Goal: Information Seeking & Learning: Learn about a topic

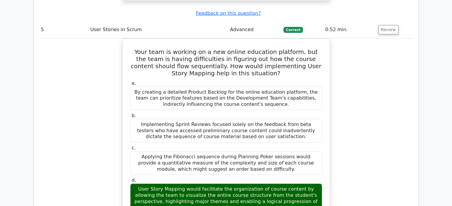
scroll to position [1822, 0]
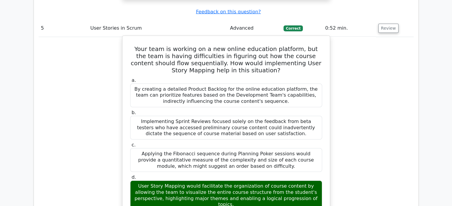
click at [149, 137] on div "a. By creating a detailed Product Backlog for the online education platform, th…" at bounding box center [225, 188] width 193 height 224
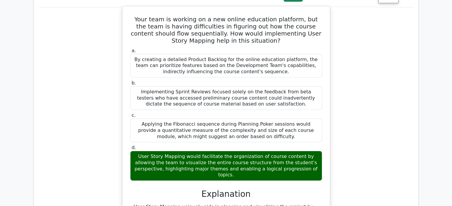
scroll to position [1852, 0]
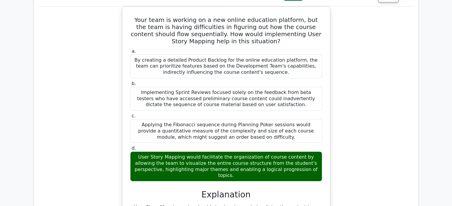
click at [101, 53] on div "Your team is working on a new online education platform, but the team is having…" at bounding box center [226, 146] width 375 height 279
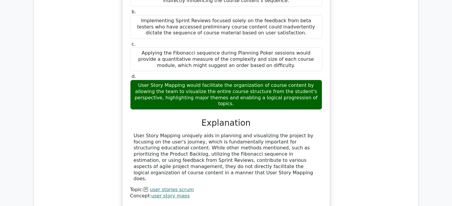
scroll to position [1951, 0]
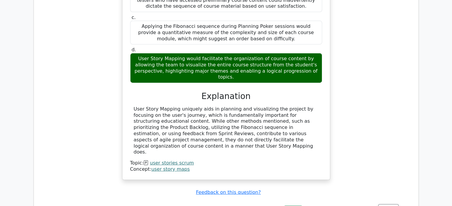
click at [378, 59] on div "Your team is working on a new online education platform, but the team is having…" at bounding box center [226, 47] width 375 height 279
click at [71, 95] on div "Your team is working on a new online education platform, but the team is having…" at bounding box center [226, 52] width 375 height 288
click at [383, 205] on button "Review" at bounding box center [388, 209] width 20 height 9
click at [390, 205] on button "Review" at bounding box center [388, 209] width 20 height 9
click at [389, 205] on button "Review" at bounding box center [388, 209] width 20 height 9
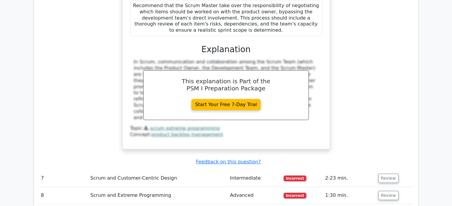
scroll to position [2277, 0]
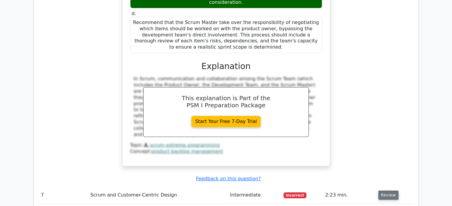
click at [385, 191] on button "Review" at bounding box center [388, 195] width 20 height 9
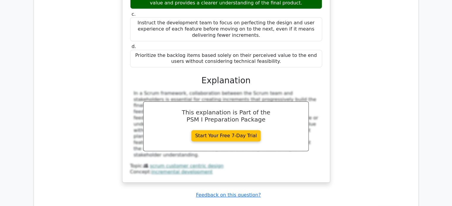
scroll to position [2604, 0]
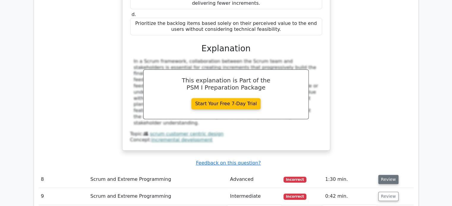
click at [381, 175] on button "Review" at bounding box center [388, 179] width 20 height 9
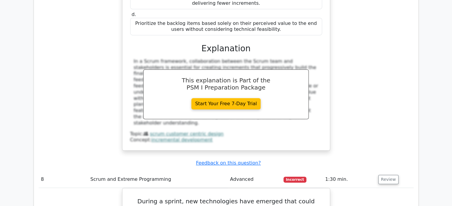
click at [361, 38] on div "Upon reviewing the progress of a project being developed using an incremental d…" at bounding box center [226, 18] width 375 height 280
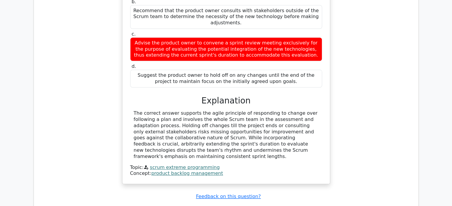
scroll to position [2871, 0]
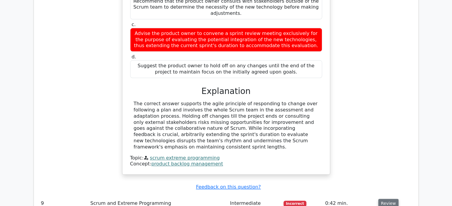
click at [384, 199] on button "Review" at bounding box center [388, 203] width 20 height 9
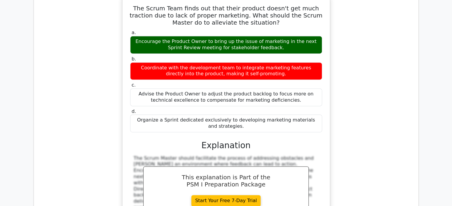
scroll to position [3168, 0]
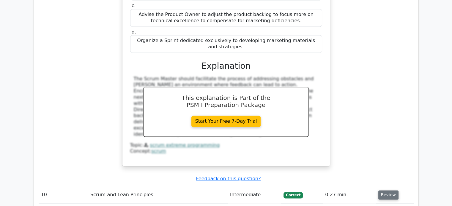
click at [386, 191] on button "Review" at bounding box center [388, 195] width 20 height 9
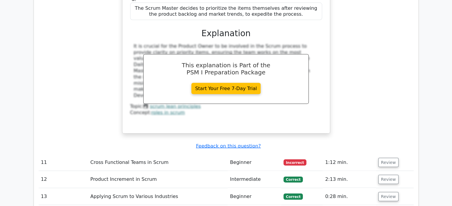
scroll to position [3465, 0]
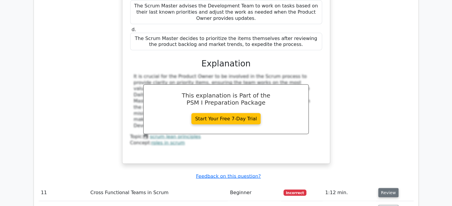
click at [380, 189] on button "Review" at bounding box center [388, 193] width 20 height 9
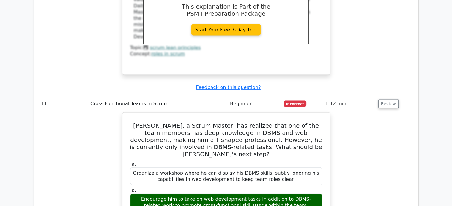
scroll to position [3524, 0]
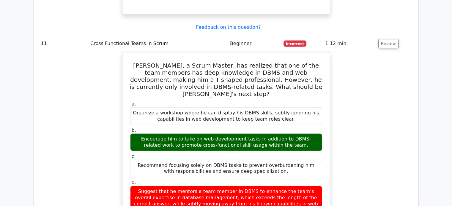
scroll to position [3643, 0]
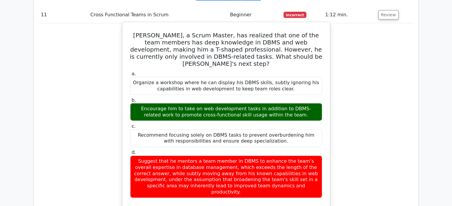
drag, startPoint x: 248, startPoint y: 103, endPoint x: 254, endPoint y: 115, distance: 14.0
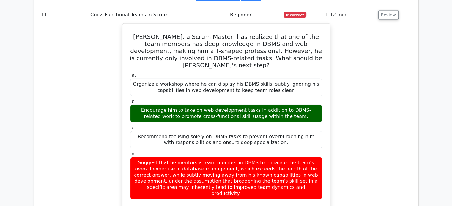
click at [69, 96] on div "Maria, a Scrum Master, has realized that one of the team members has deep knowl…" at bounding box center [226, 160] width 375 height 274
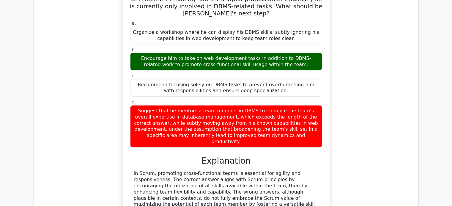
scroll to position [3732, 0]
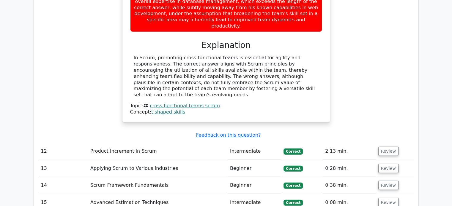
scroll to position [3821, 0]
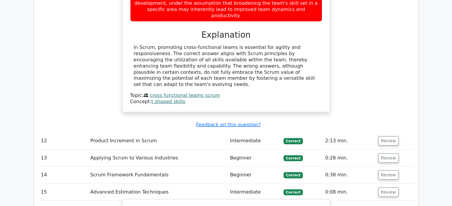
drag, startPoint x: 153, startPoint y: 79, endPoint x: 222, endPoint y: 79, distance: 68.6
drag, startPoint x: 298, startPoint y: 86, endPoint x: 144, endPoint y: 63, distance: 156.0
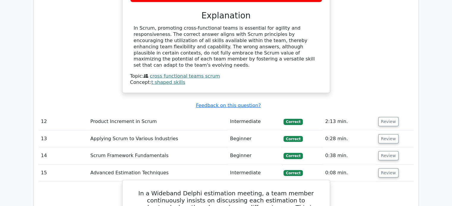
scroll to position [3851, 0]
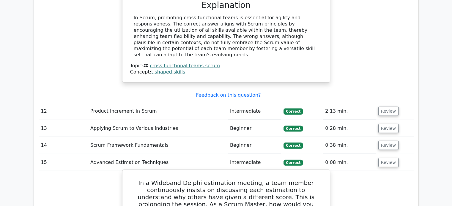
drag, startPoint x: 279, startPoint y: 122, endPoint x: 129, endPoint y: 114, distance: 150.7
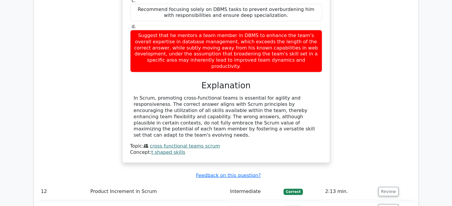
scroll to position [3762, 0]
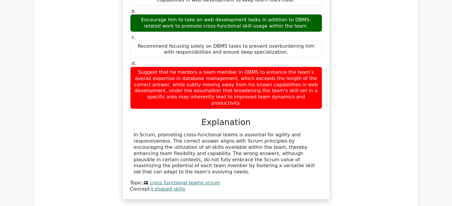
scroll to position [3732, 0]
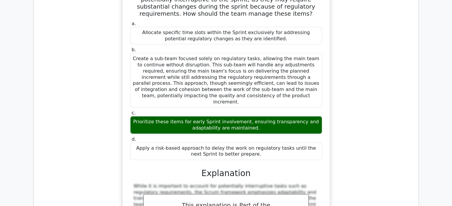
scroll to position [4059, 0]
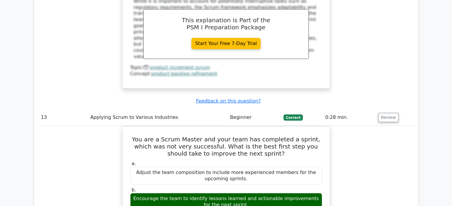
scroll to position [4296, 0]
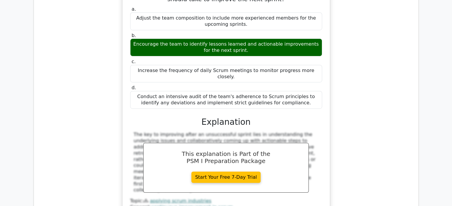
scroll to position [4385, 0]
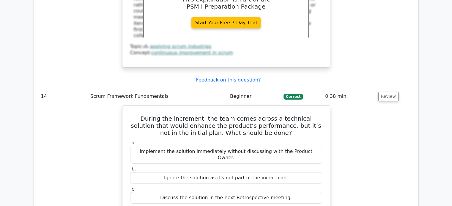
scroll to position [4504, 0]
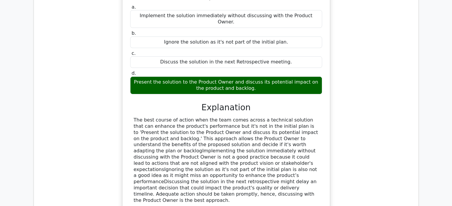
scroll to position [4801, 0]
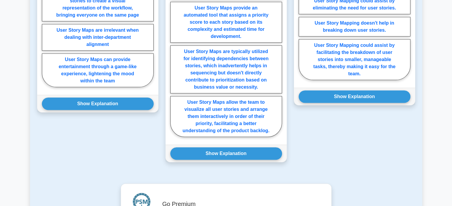
scroll to position [284, 0]
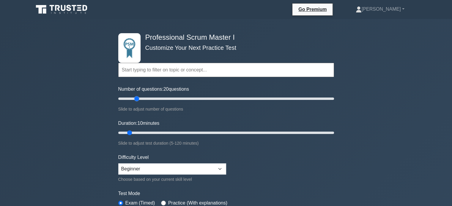
drag, startPoint x: 126, startPoint y: 97, endPoint x: 137, endPoint y: 96, distance: 11.0
type input "20"
click at [136, 96] on input "Number of questions: 20 questions" at bounding box center [226, 98] width 216 height 7
drag, startPoint x: 129, startPoint y: 133, endPoint x: 146, endPoint y: 130, distance: 16.7
type input "20"
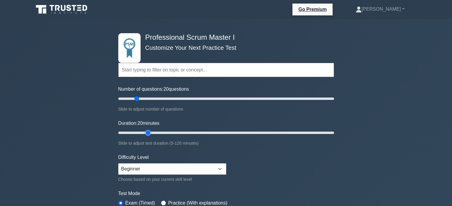
click at [146, 130] on input "Duration: 20 minutes" at bounding box center [226, 132] width 216 height 7
type input "20"
click at [137, 97] on input "Number of questions: 20 questions" at bounding box center [226, 98] width 216 height 7
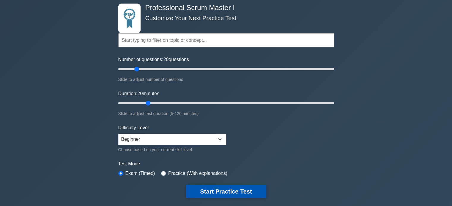
click at [201, 193] on button "Start Practice Test" at bounding box center [226, 192] width 80 height 14
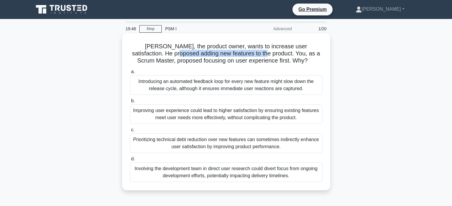
drag, startPoint x: 164, startPoint y: 56, endPoint x: 254, endPoint y: 56, distance: 90.6
click at [254, 56] on h5 "[PERSON_NAME], the product owner, wants to increase user satisfaction. He propo…" at bounding box center [226, 54] width 194 height 22
click at [166, 119] on div "Improving user experience could lead to higher satisfaction by ensuring existin…" at bounding box center [226, 115] width 192 height 20
click at [130, 103] on input "b. Improving user experience could lead to higher satisfaction by ensuring exis…" at bounding box center [130, 101] width 0 height 4
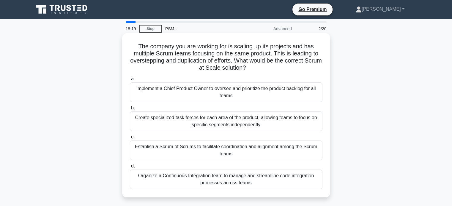
click at [200, 155] on div "Establish a Scrum of Scrums to facilitate coordination and alignment among the …" at bounding box center [226, 151] width 192 height 20
click at [130, 139] on input "c. Establish a Scrum of Scrums to facilitate coordination and alignment among t…" at bounding box center [130, 137] width 0 height 4
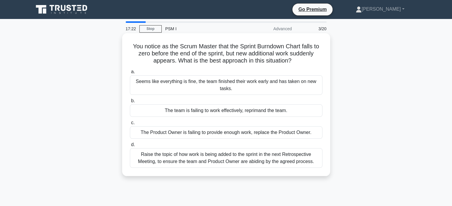
click at [167, 160] on div "Raise the topic of how work is being added to the sprint in the next Retrospect…" at bounding box center [226, 158] width 192 height 20
click at [130, 147] on input "d. Raise the topic of how work is being added to the sprint in the next Retrosp…" at bounding box center [130, 145] width 0 height 4
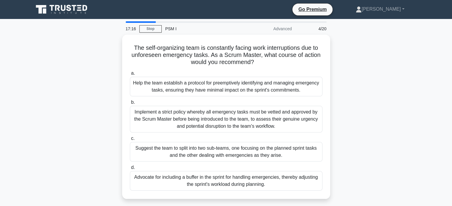
click at [283, 29] on div "Advanced" at bounding box center [269, 29] width 52 height 12
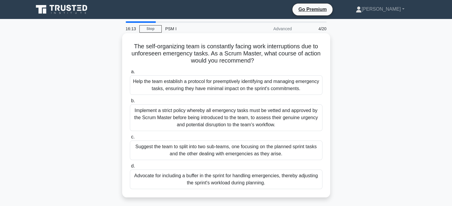
click at [148, 149] on div "Suggest the team to split into two sub-teams, one focusing on the planned sprin…" at bounding box center [226, 151] width 192 height 20
click at [130, 139] on input "c. Suggest the team to split into two sub-teams, one focusing on the planned sp…" at bounding box center [130, 137] width 0 height 4
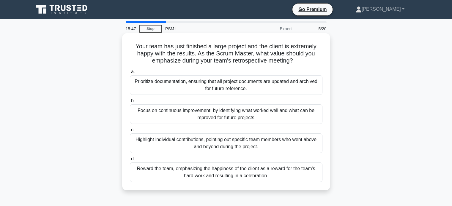
click at [153, 113] on div "Focus on continuous improvement, by identifying what worked well and what can b…" at bounding box center [226, 115] width 192 height 20
click at [130, 103] on input "b. Focus on continuous improvement, by identifying what worked well and what ca…" at bounding box center [130, 101] width 0 height 4
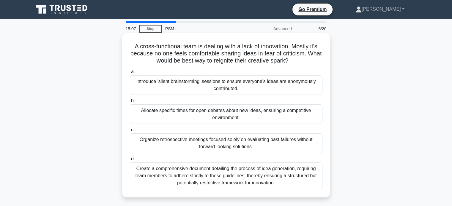
click at [159, 114] on div "Allocate specific times for open debates about new ideas, ensuring a competitiv…" at bounding box center [226, 115] width 192 height 20
click at [130, 103] on input "b. Allocate specific times for open debates about new ideas, ensuring a competi…" at bounding box center [130, 101] width 0 height 4
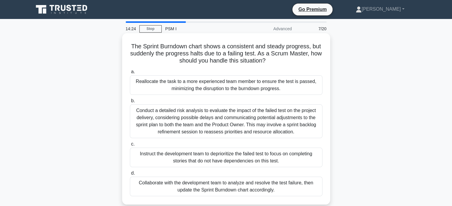
click at [289, 125] on div "Conduct a detailed risk analysis to evaluate the impact of the failed test on t…" at bounding box center [226, 122] width 192 height 34
click at [130, 103] on input "b. Conduct a detailed risk analysis to evaluate the impact of the failed test o…" at bounding box center [130, 101] width 0 height 4
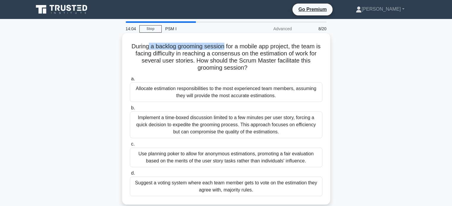
drag, startPoint x: 150, startPoint y: 49, endPoint x: 226, endPoint y: 50, distance: 76.0
click at [226, 49] on h5 "During a backlog grooming session for a mobile app project, the team is facing …" at bounding box center [226, 57] width 194 height 29
click at [251, 123] on div "Implement a time-boxed discussion limited to a few minutes per user story, forc…" at bounding box center [226, 125] width 192 height 27
click at [130, 110] on input "b. Implement a time-boxed discussion limited to a few minutes per user story, f…" at bounding box center [130, 108] width 0 height 4
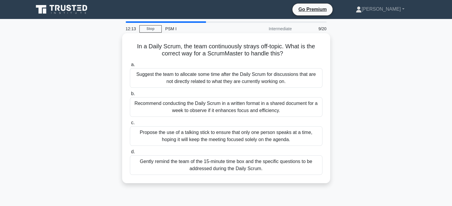
click at [273, 78] on div "Suggest the team to allocate some time after the Daily Scrum for discussions th…" at bounding box center [226, 78] width 192 height 20
click at [130, 67] on input "a. Suggest the team to allocate some time after the Daily Scrum for discussions…" at bounding box center [130, 65] width 0 height 4
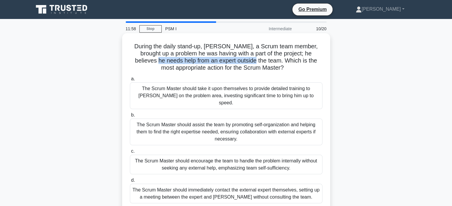
drag, startPoint x: 130, startPoint y: 60, endPoint x: 234, endPoint y: 61, distance: 103.9
click at [234, 61] on h5 "During the daily stand-up, Mike, a Scrum team member, brought up a problem he w…" at bounding box center [226, 57] width 194 height 29
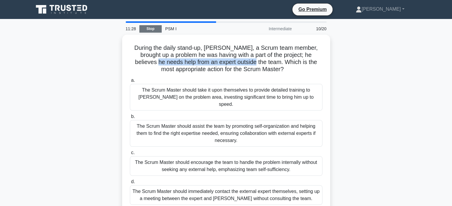
click at [152, 26] on link "Stop" at bounding box center [150, 28] width 22 height 7
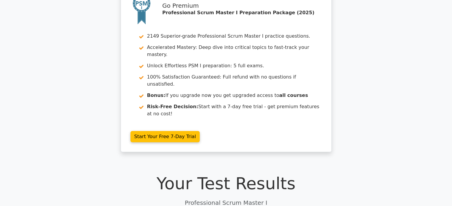
scroll to position [119, 0]
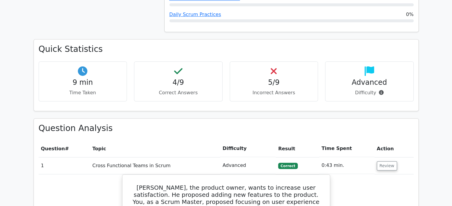
scroll to position [475, 0]
